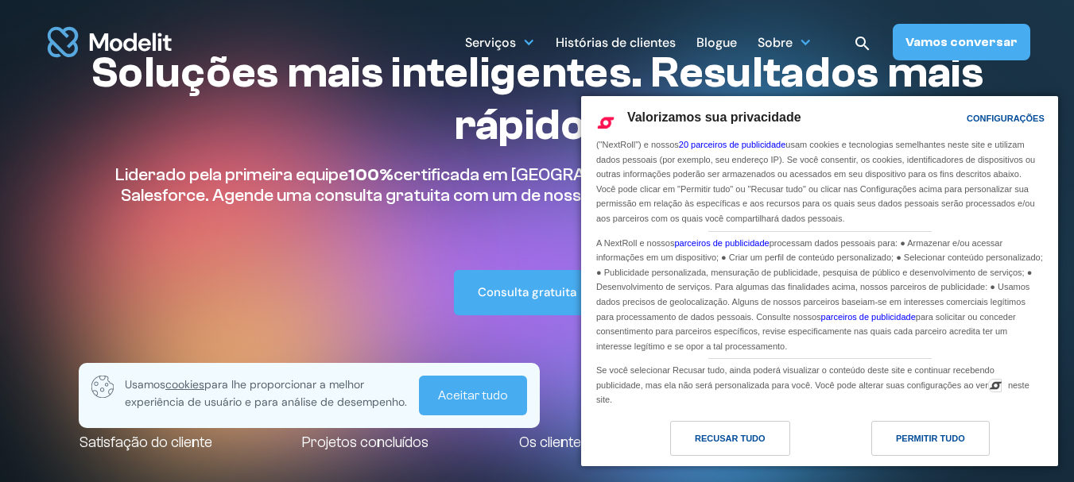
click at [397, 240] on div "Soluções mais inteligentes. Resultados mais rápidos. Liderado pela primeira equ…" at bounding box center [536, 181] width 915 height 269
click at [732, 442] on font "Recusar tudo" at bounding box center [730, 439] width 71 height 10
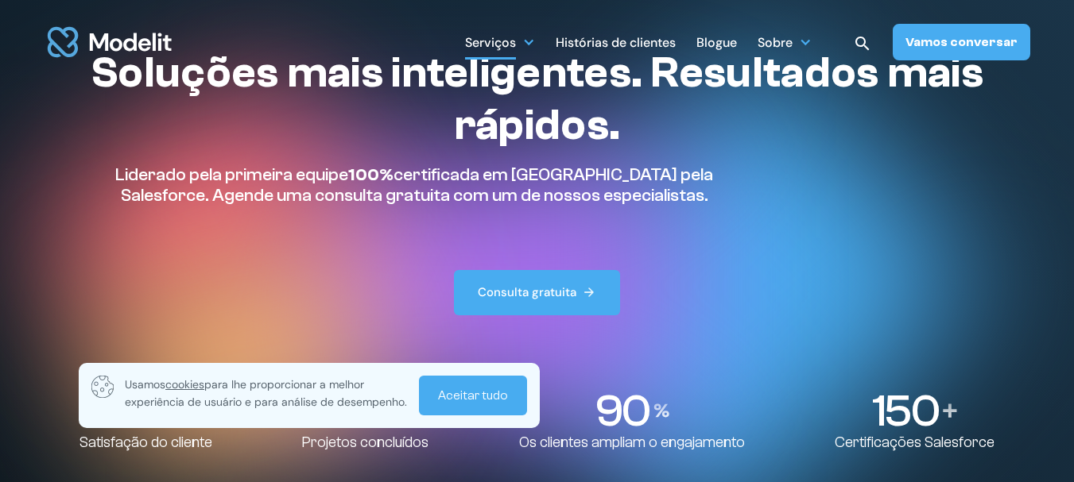
click at [535, 48] on div at bounding box center [528, 42] width 13 height 13
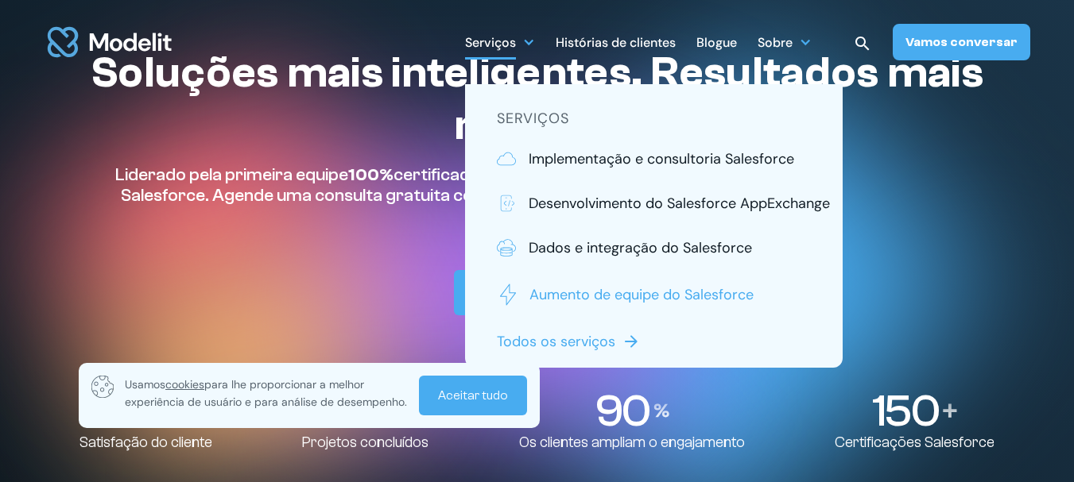
click at [628, 289] on font "Aumento de equipe do Salesforce" at bounding box center [641, 294] width 224 height 19
click at [343, 257] on div "Soluções mais inteligentes. Resultados mais rápidos. Liderado pela primeira equ…" at bounding box center [536, 181] width 915 height 269
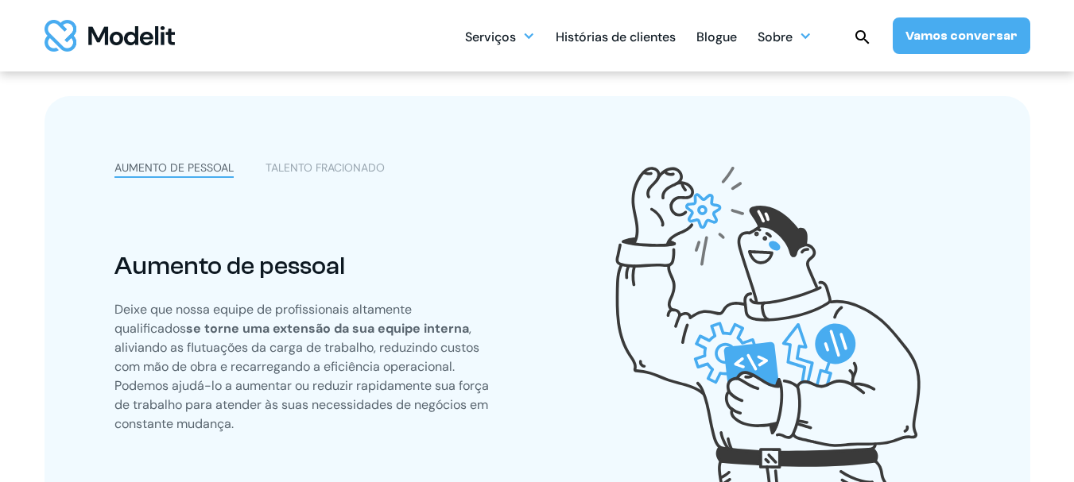
scroll to position [477, 0]
